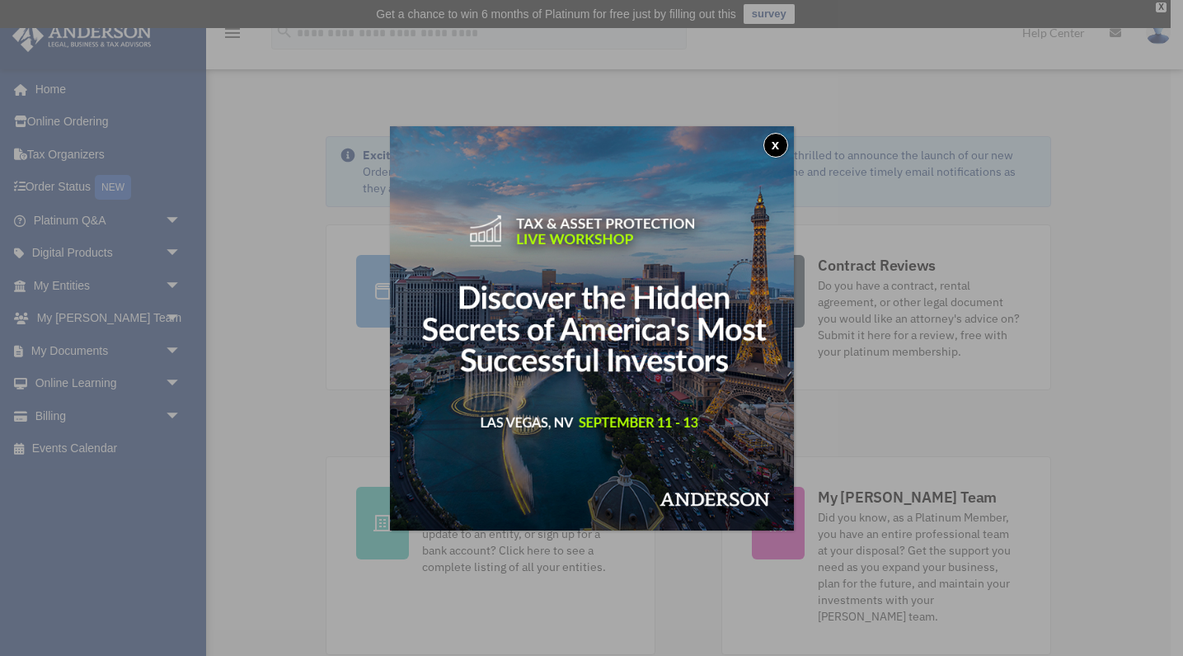
click at [772, 144] on button "x" at bounding box center [776, 145] width 25 height 25
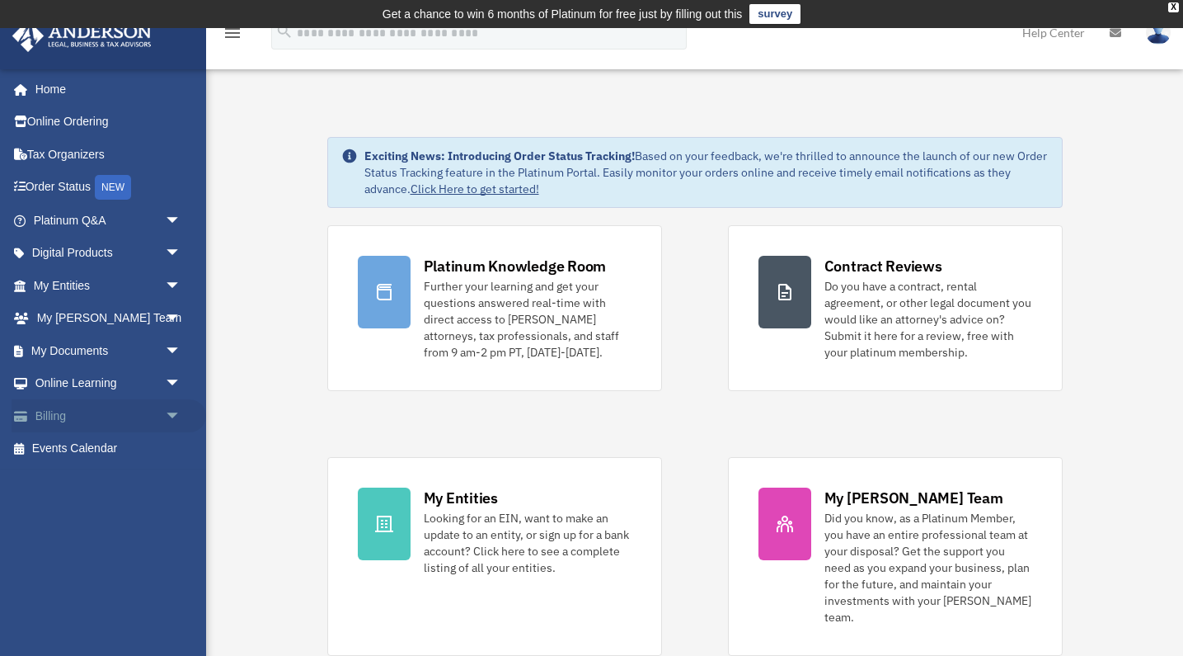
click at [54, 412] on link "Billing arrow_drop_down" at bounding box center [109, 415] width 195 height 33
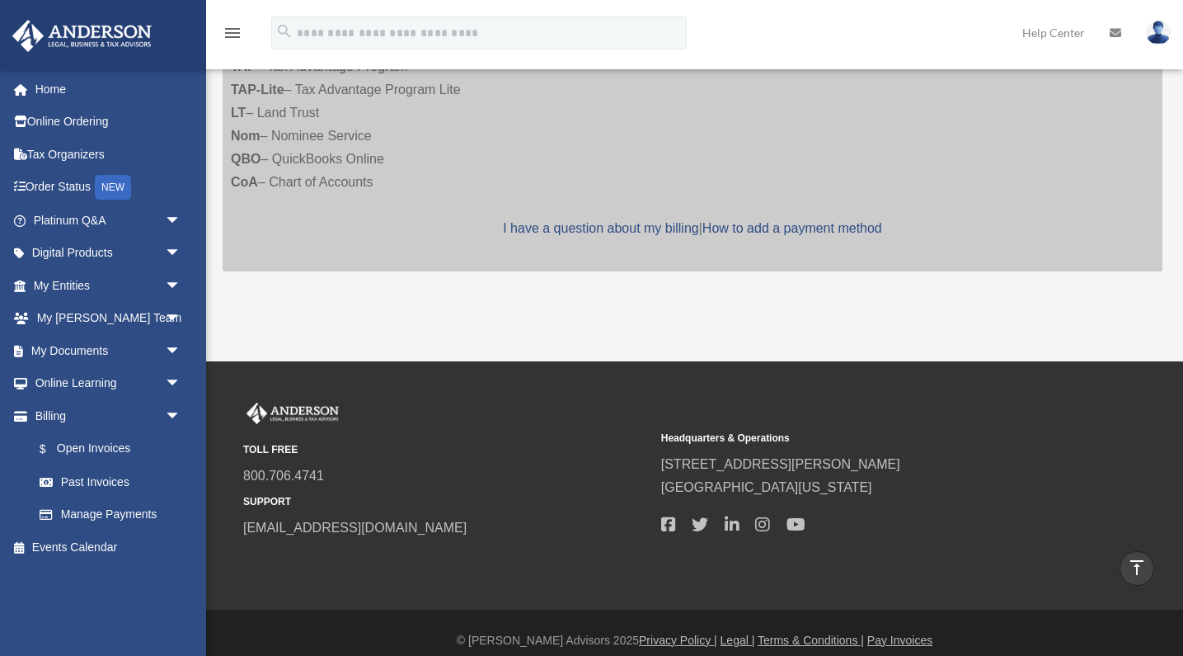
scroll to position [952, 0]
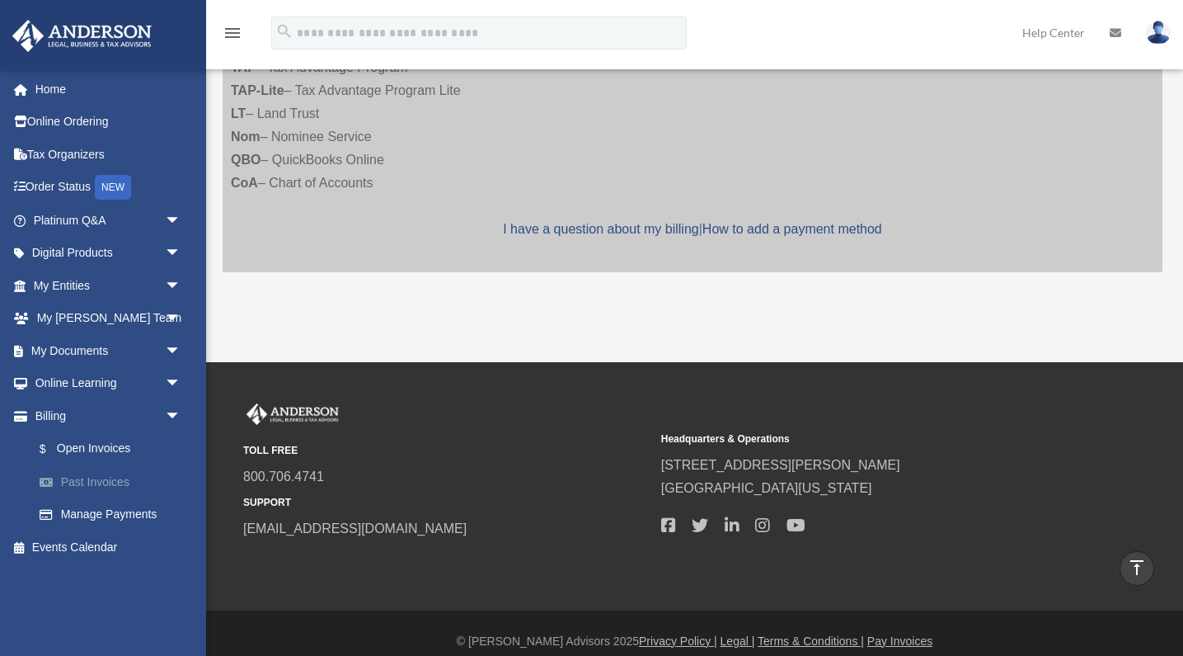
click at [120, 476] on link "Past Invoices" at bounding box center [114, 481] width 183 height 33
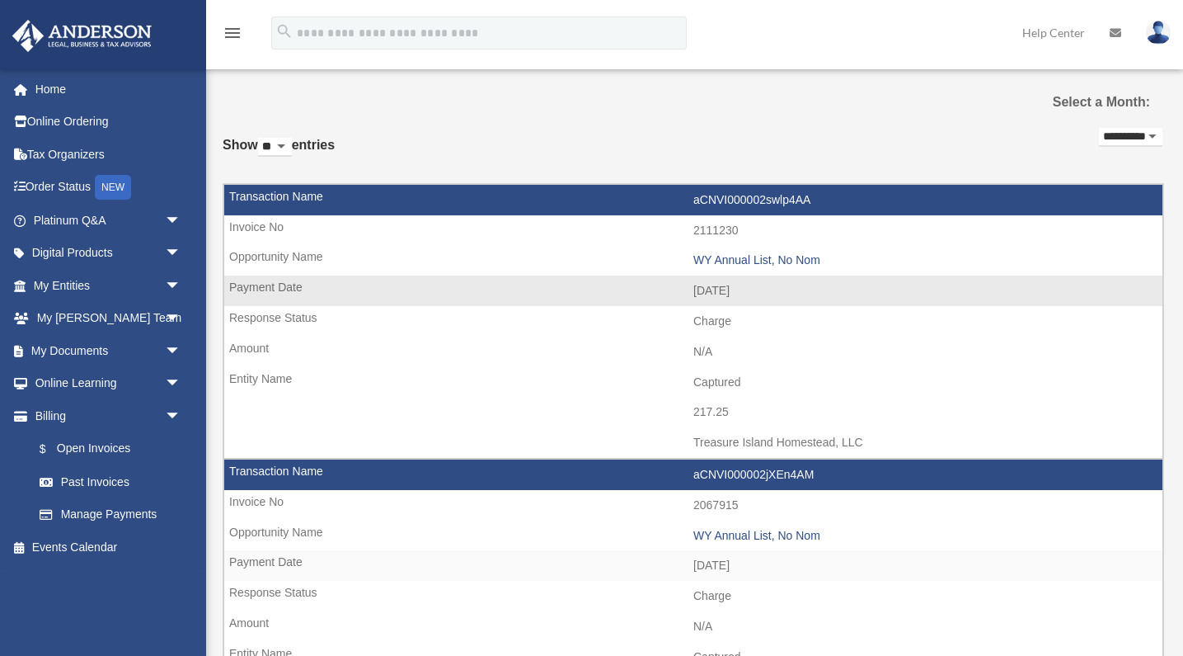
scroll to position [43, 0]
click at [55, 411] on link "Billing arrow_drop_down" at bounding box center [109, 415] width 195 height 33
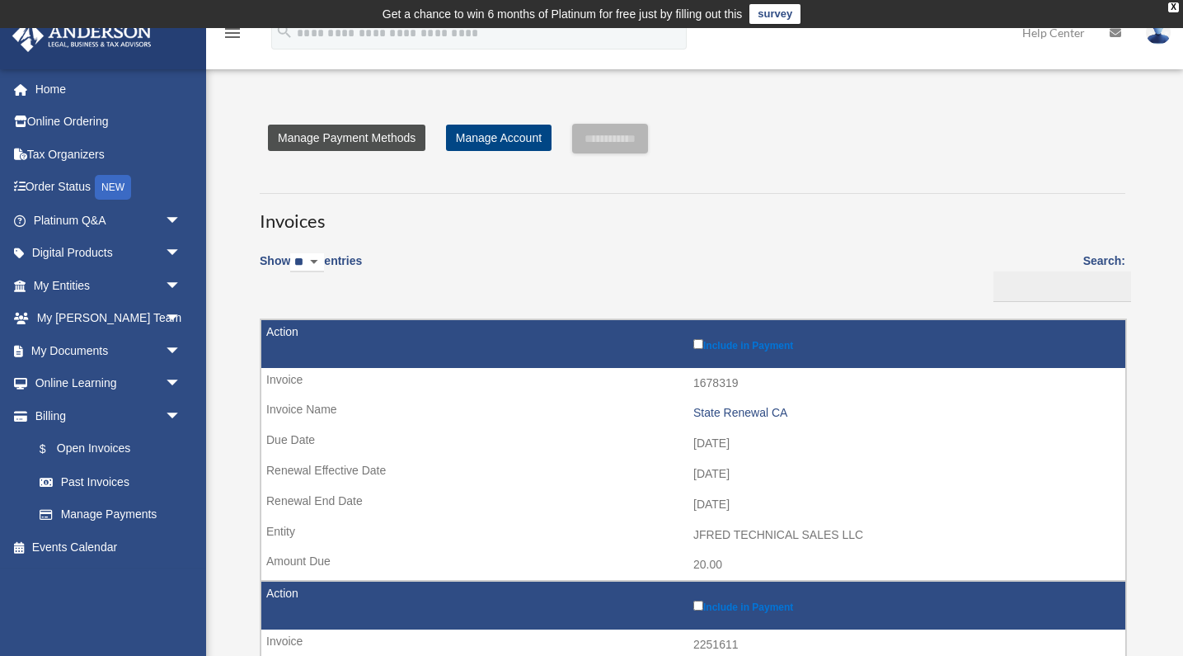
click at [319, 140] on link "Manage Payment Methods" at bounding box center [346, 138] width 157 height 26
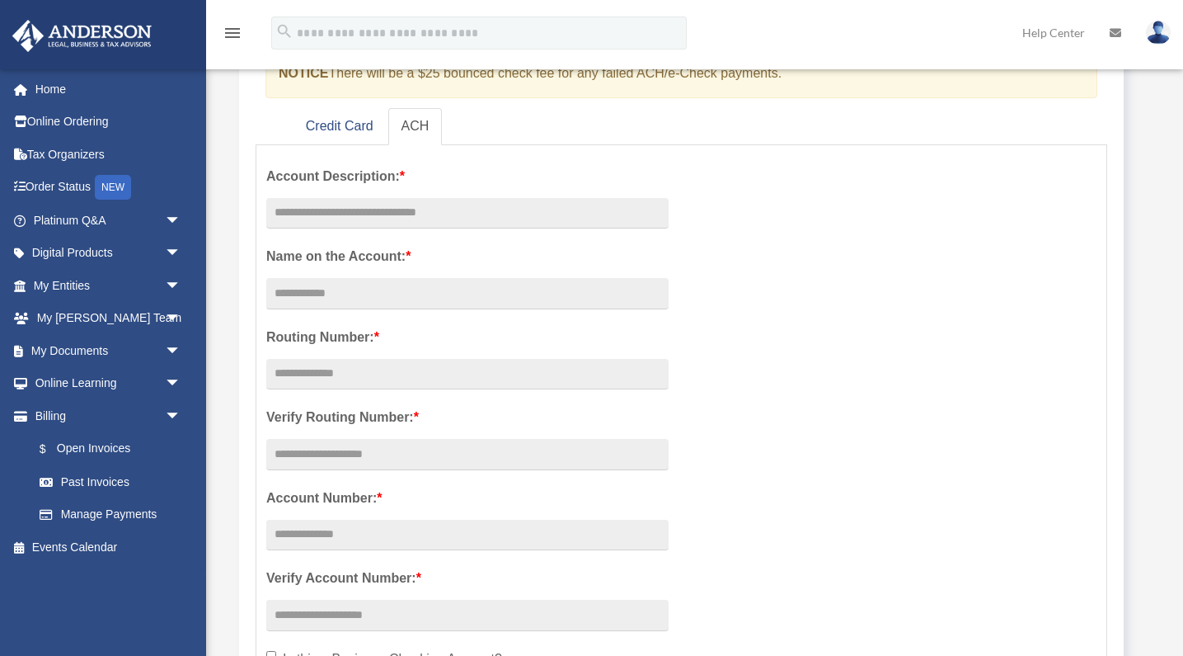
scroll to position [248, 0]
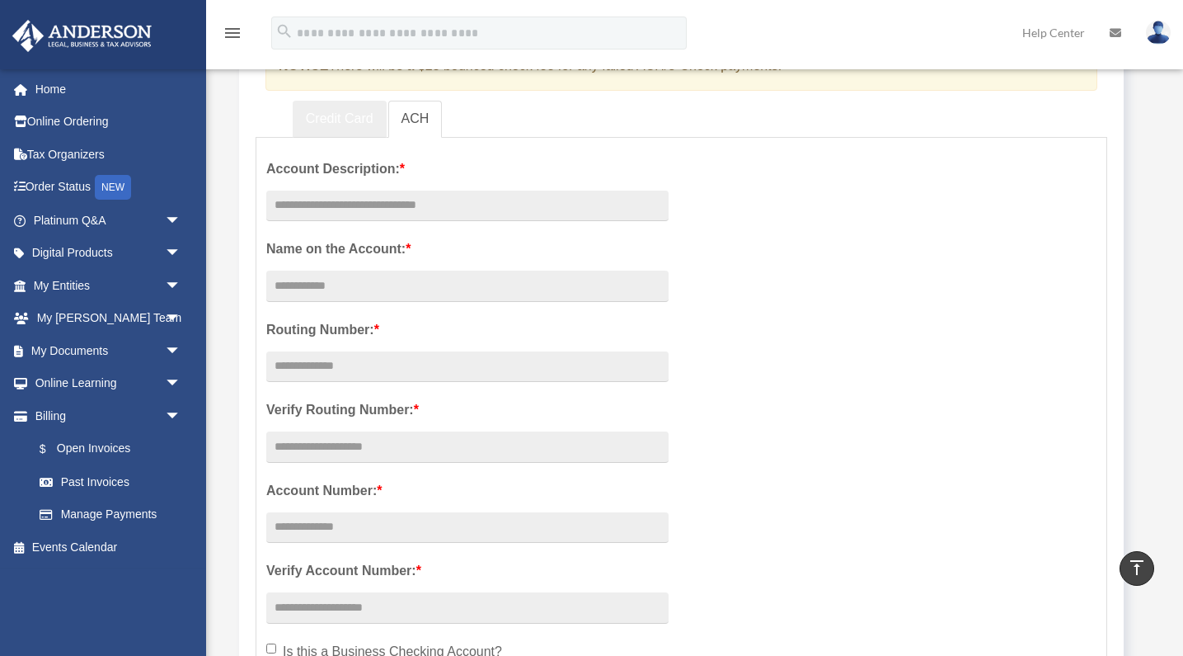
click at [334, 122] on link "Credit Card" at bounding box center [340, 119] width 94 height 37
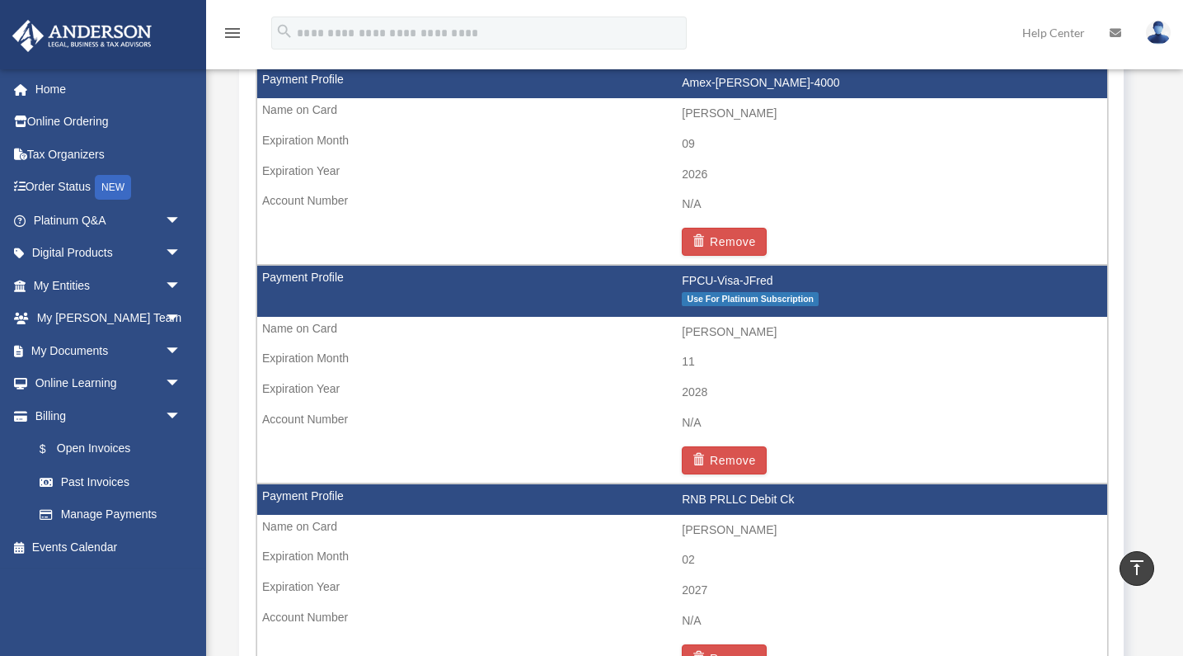
scroll to position [903, 0]
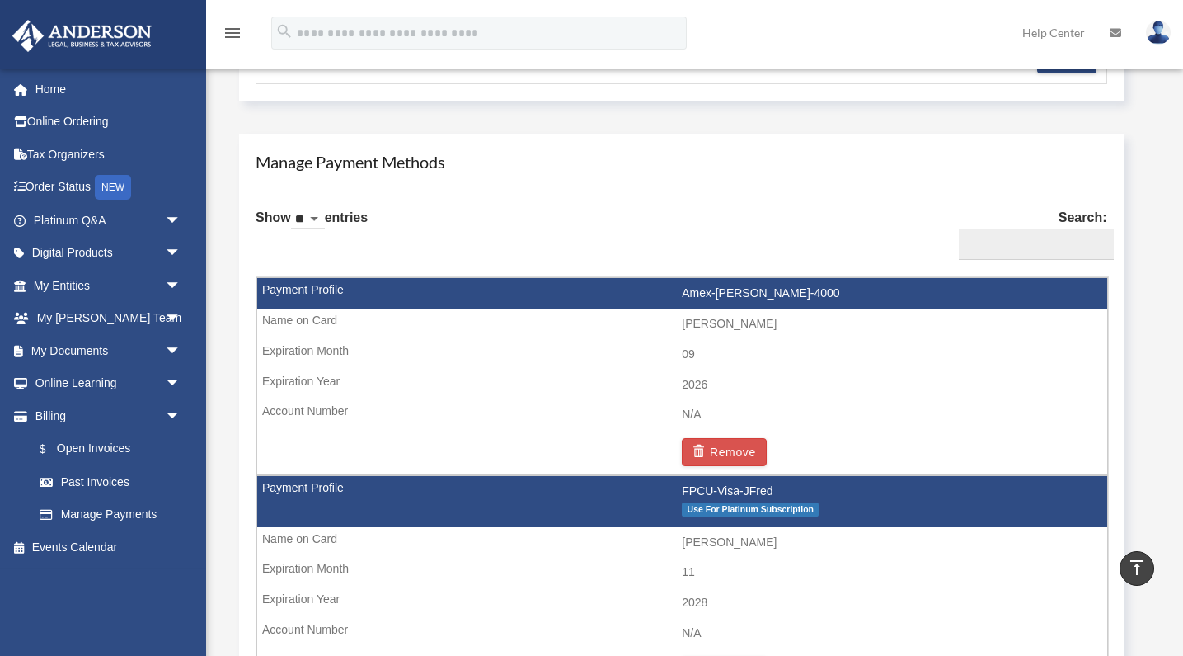
click at [683, 59] on div "menu search Site Menu add [EMAIL_ADDRESS][DOMAIN_NAME] My Profile Reset Passwor…" at bounding box center [591, 40] width 1159 height 56
